Goal: Task Accomplishment & Management: Use online tool/utility

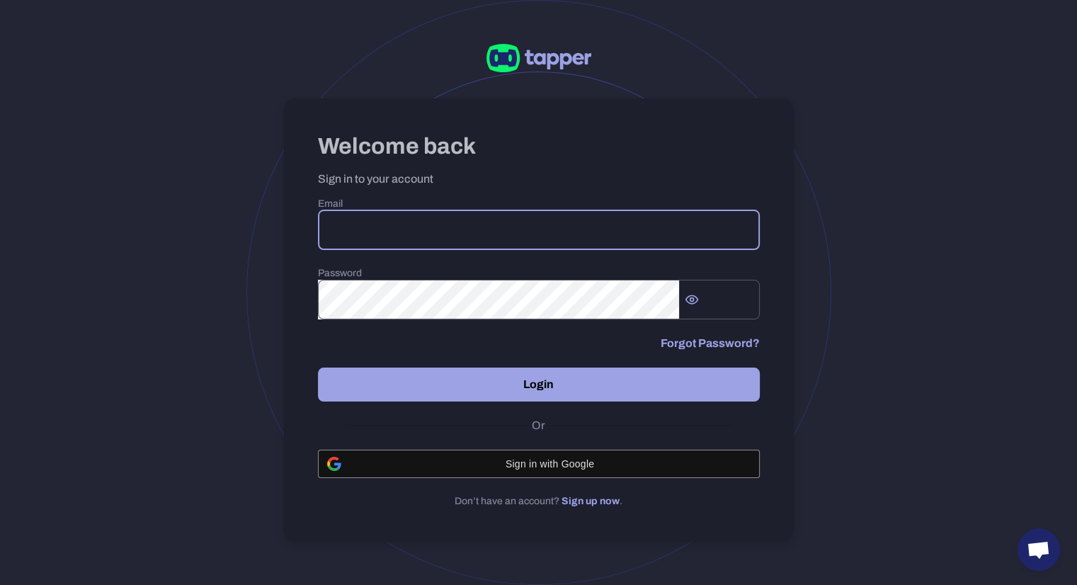
click at [467, 244] on input "email" at bounding box center [539, 230] width 442 height 40
click at [444, 233] on input "email" at bounding box center [539, 230] width 442 height 40
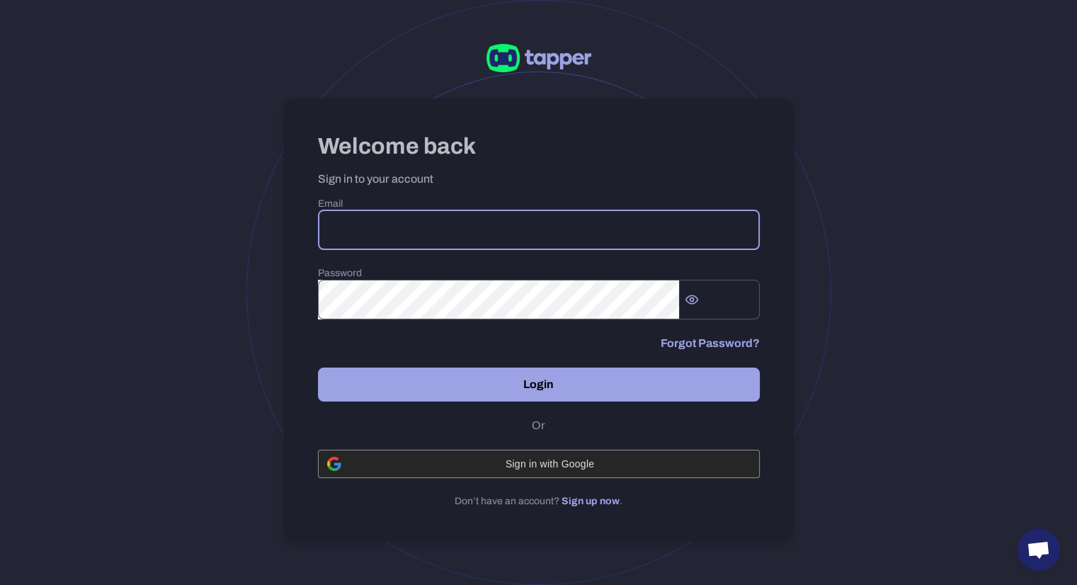
click at [506, 469] on span "Sign in with Google" at bounding box center [550, 463] width 401 height 11
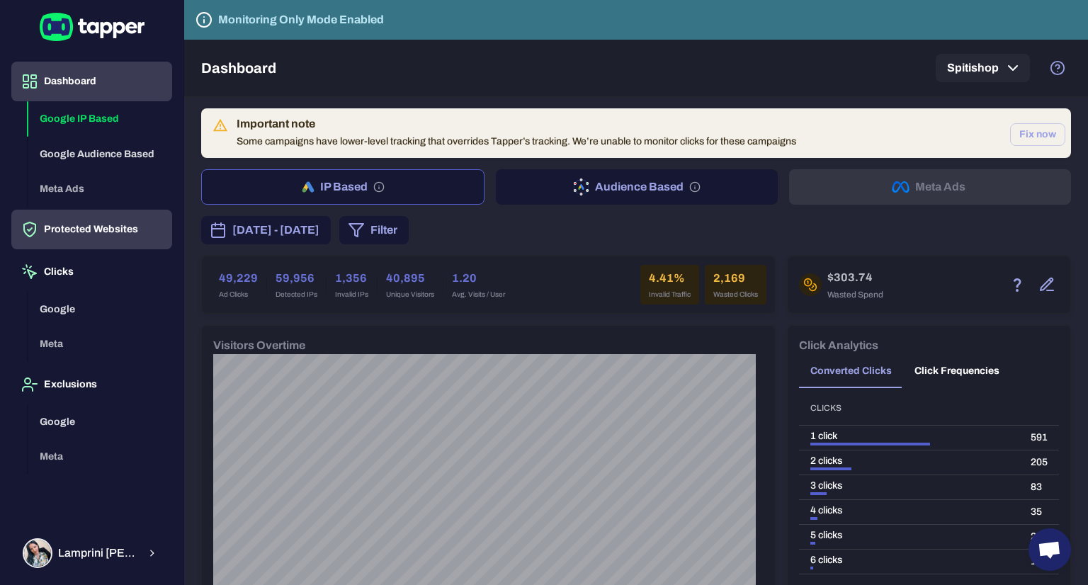
click at [95, 233] on button "Protected Websites" at bounding box center [91, 230] width 161 height 40
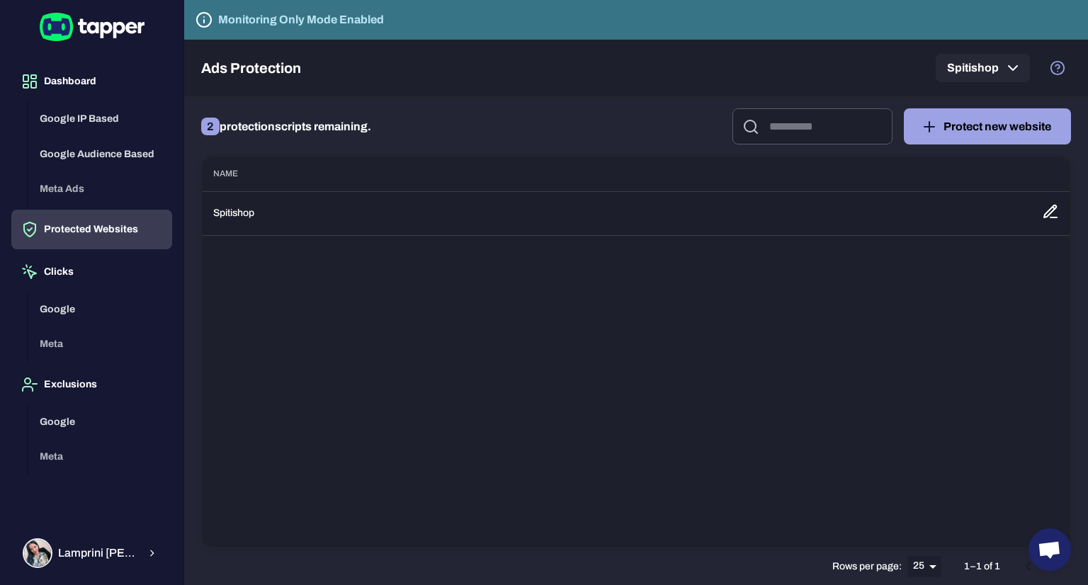
click at [235, 215] on td "Spitishop" at bounding box center [616, 213] width 828 height 44
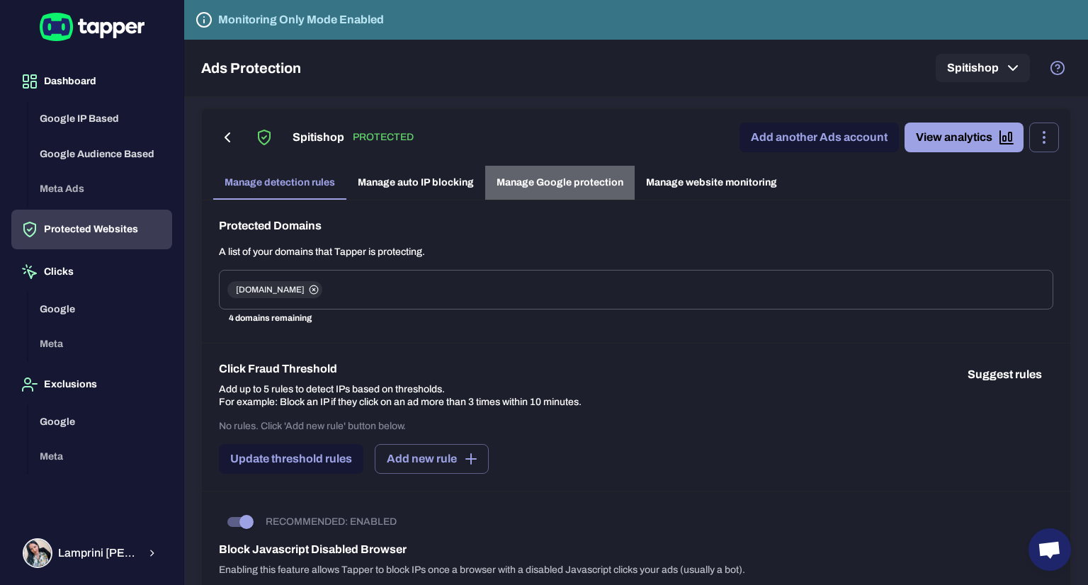
click at [581, 181] on link "Manage Google protection" at bounding box center [559, 183] width 149 height 34
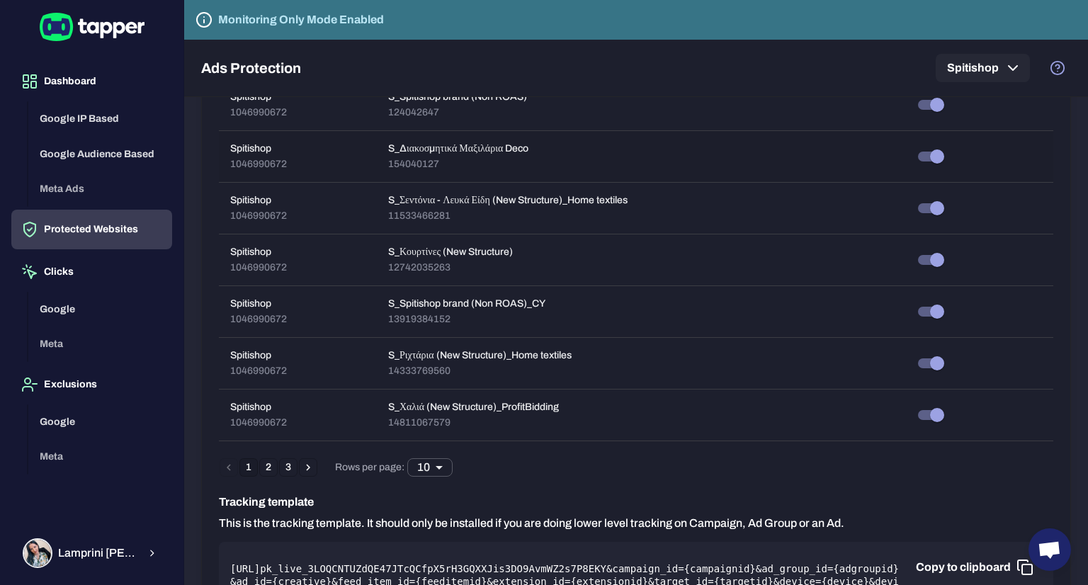
scroll to position [604, 0]
